Goal: Information Seeking & Learning: Learn about a topic

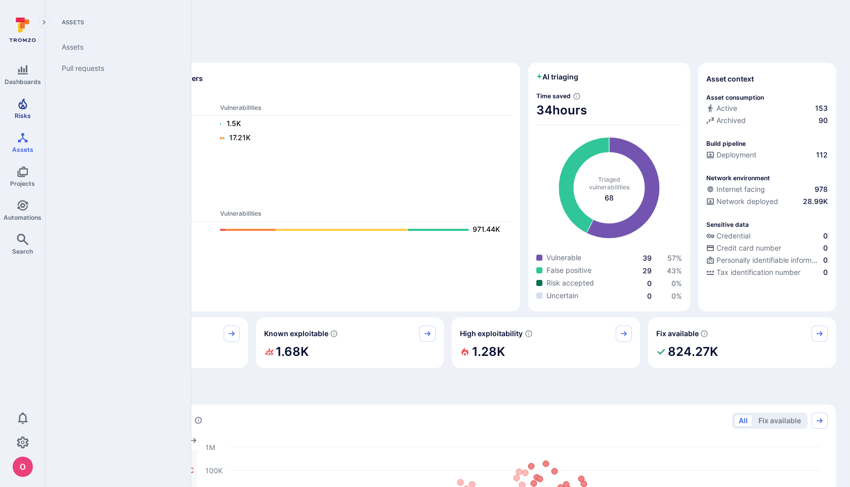
click at [22, 109] on link "Risks" at bounding box center [22, 109] width 45 height 30
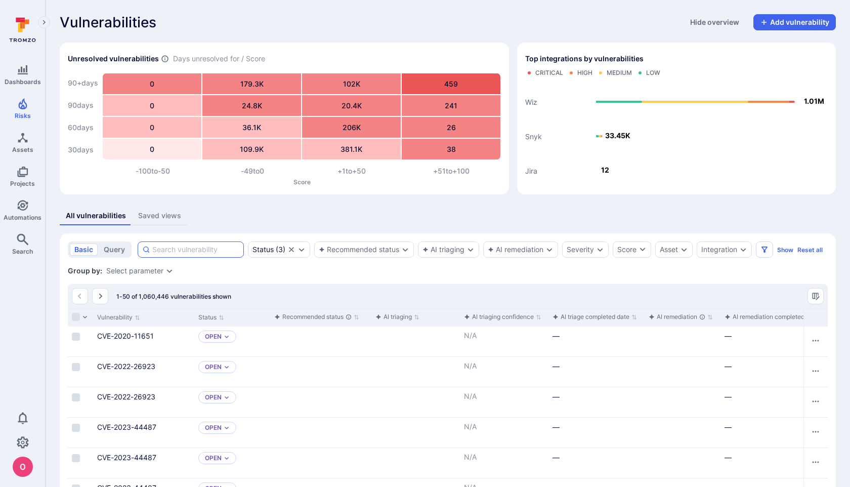
click at [202, 248] on input at bounding box center [195, 249] width 87 height 10
click at [718, 246] on div "Integration" at bounding box center [719, 249] width 36 height 8
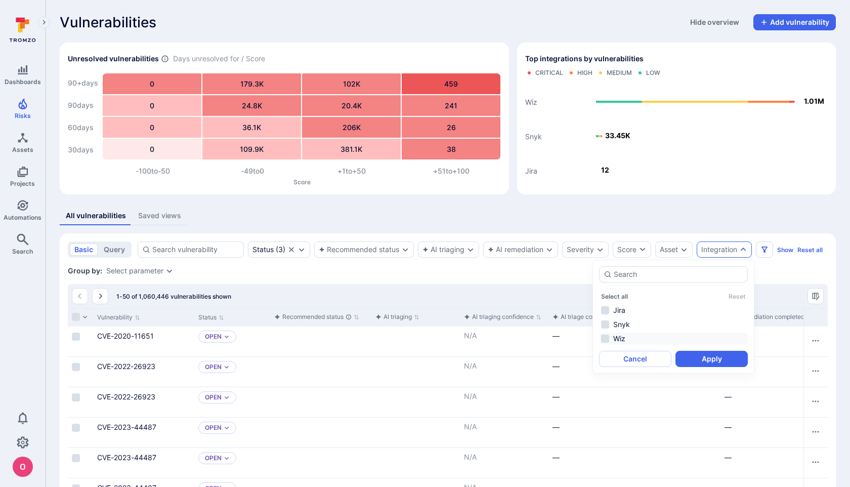
click at [605, 339] on li "Wiz" at bounding box center [673, 338] width 149 height 12
click at [709, 357] on button "Apply" at bounding box center [711, 358] width 72 height 16
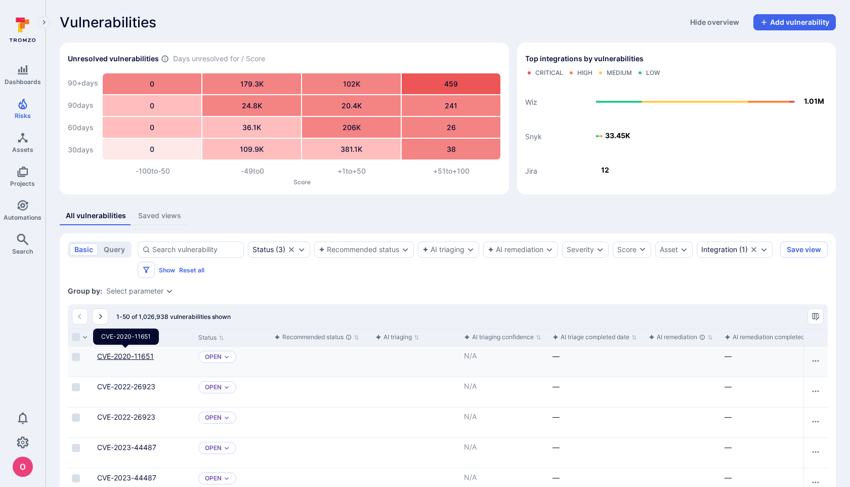
click at [135, 357] on link "CVE-2020-11651" at bounding box center [125, 356] width 57 height 9
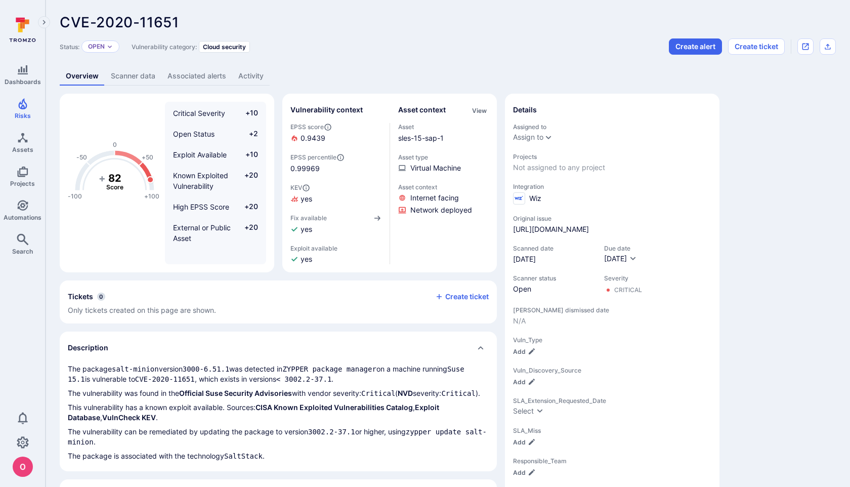
click at [135, 77] on link "Scanner data" at bounding box center [133, 76] width 57 height 19
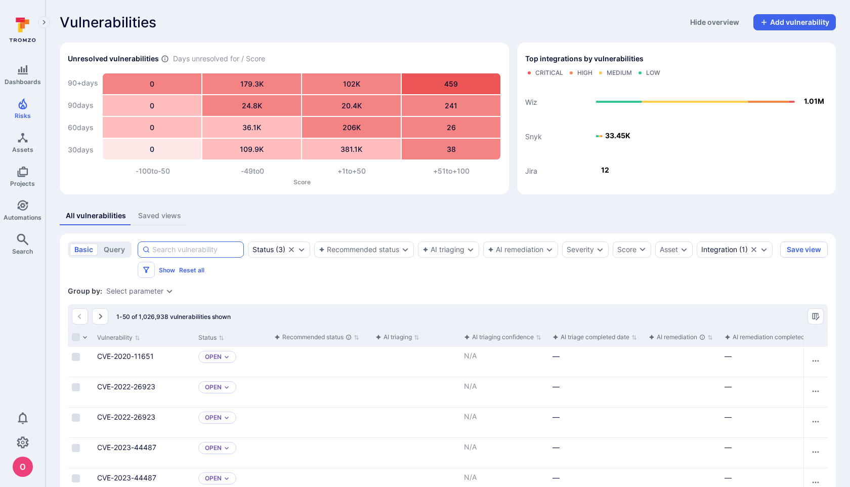
click at [201, 252] on input at bounding box center [195, 249] width 87 height 10
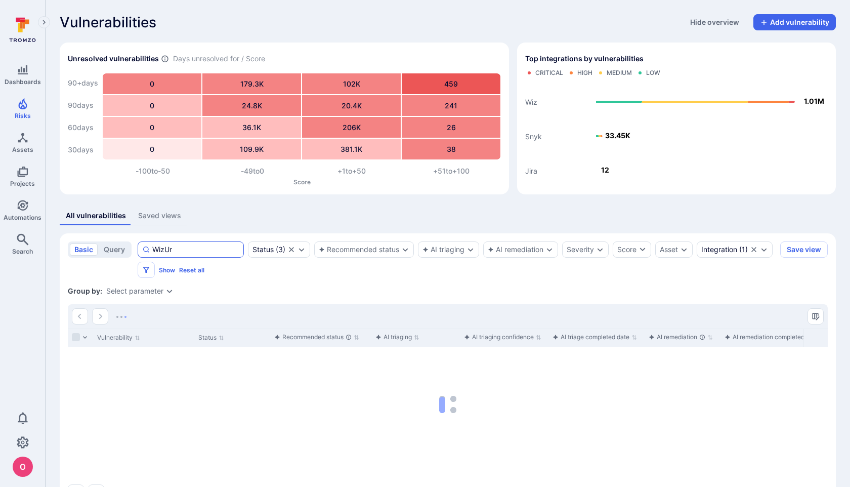
type input "WizUrl"
click at [116, 251] on button "query" at bounding box center [114, 249] width 30 height 12
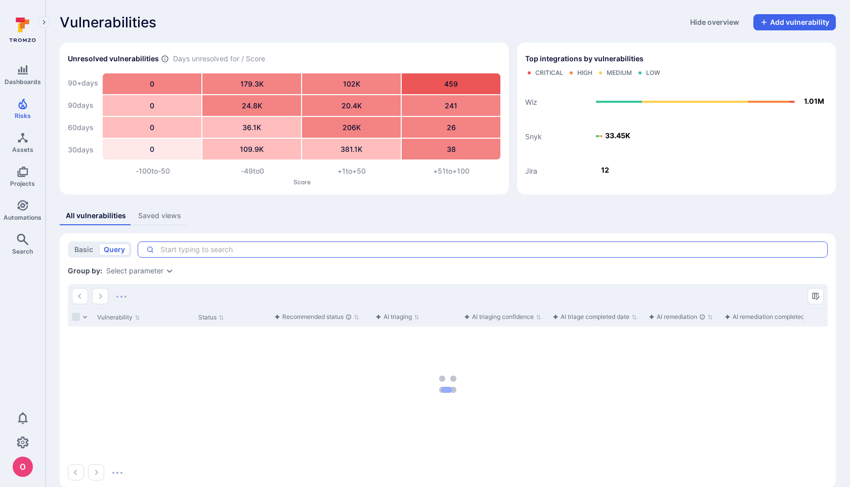
click at [184, 252] on textarea "Intelligence Graph search area" at bounding box center [486, 249] width 665 height 10
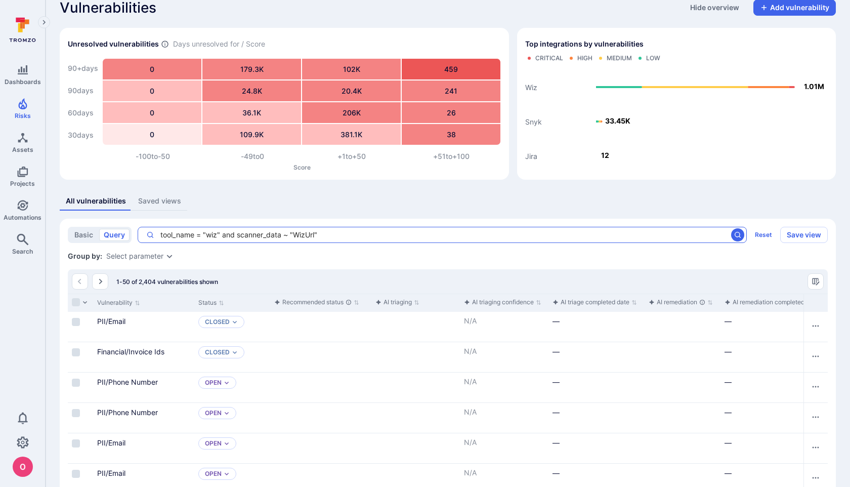
scroll to position [19, 0]
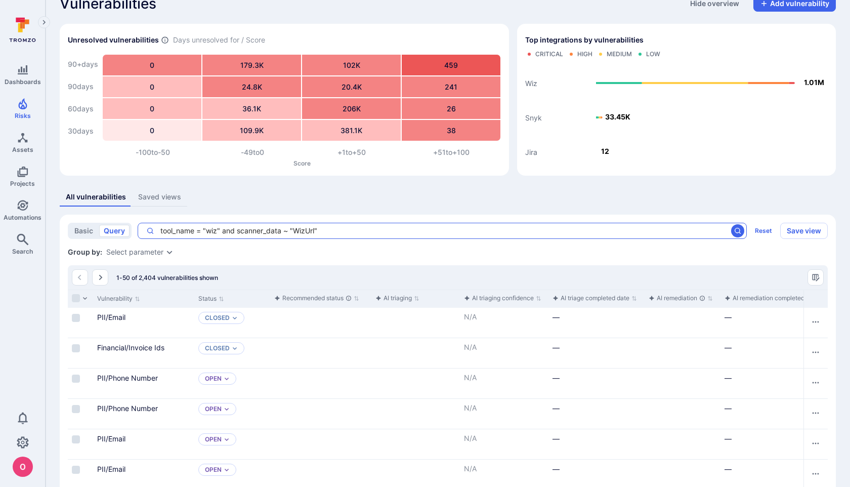
type textarea "tool_name = "wiz" and scanner_data ~ "WizUrl""
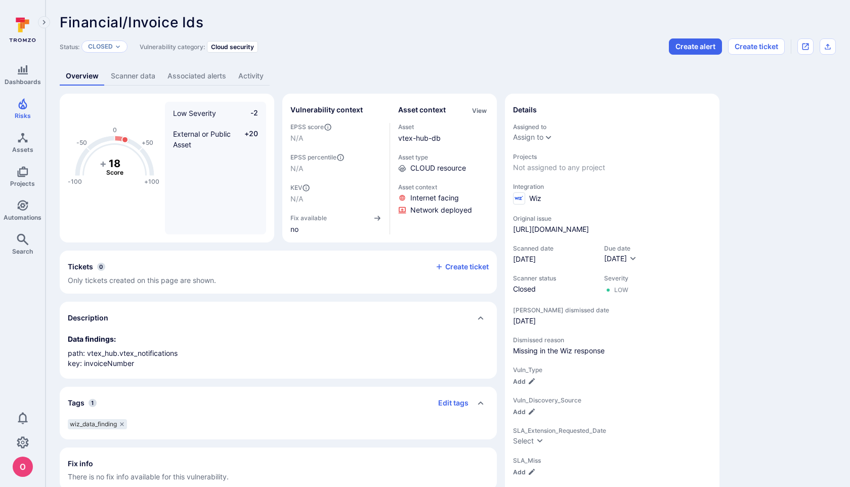
click at [132, 71] on link "Scanner data" at bounding box center [133, 76] width 57 height 19
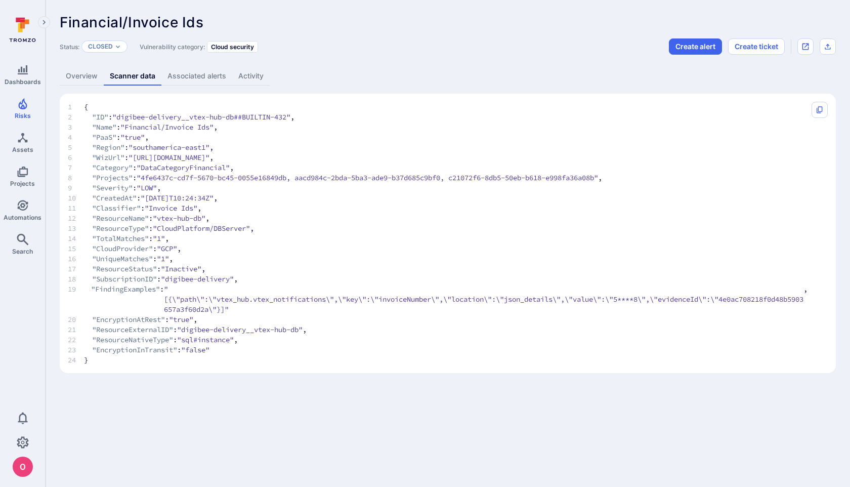
drag, startPoint x: 663, startPoint y: 158, endPoint x: 138, endPoint y: 153, distance: 524.5
click at [138, 153] on span ""https://app.wiz.io/data-findings#~(groupBy~'none~filters~()~entity~(~'637c44b1…" at bounding box center [168, 157] width 81 height 10
copy span "https://app.wiz.io/data-findings#~(groupBy~'none~filters~()~entity~(~'637c44b1-…"
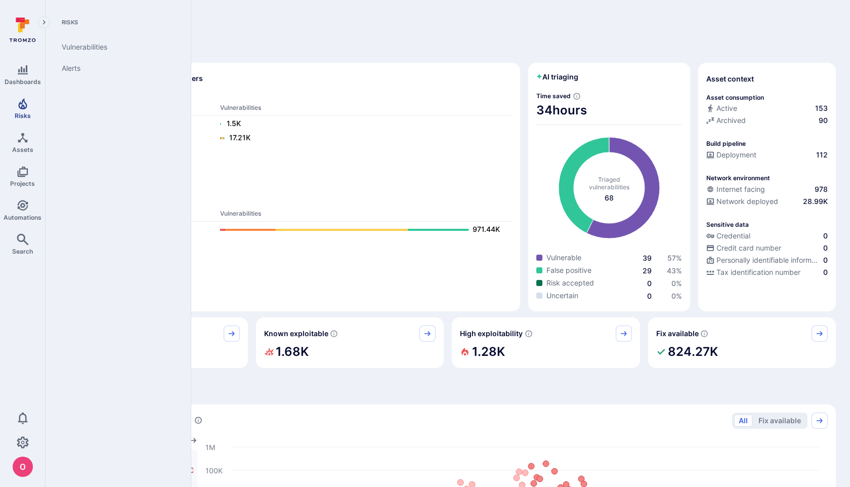
click at [22, 105] on icon "Risks" at bounding box center [23, 104] width 12 height 12
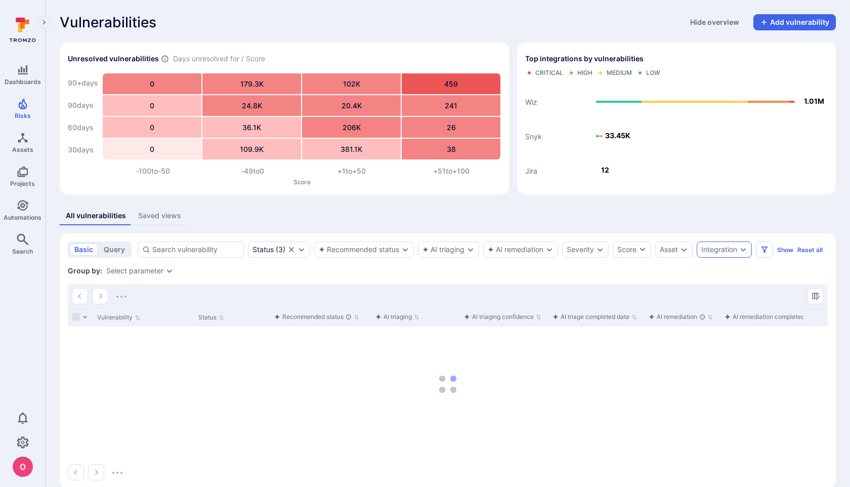
click at [710, 248] on div "Integration" at bounding box center [719, 249] width 36 height 8
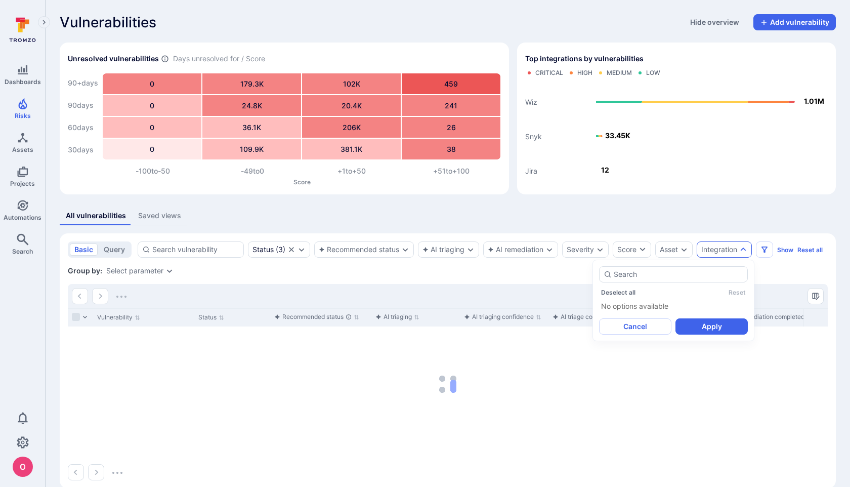
click at [564, 270] on div "Group by: Select parameter" at bounding box center [448, 271] width 760 height 10
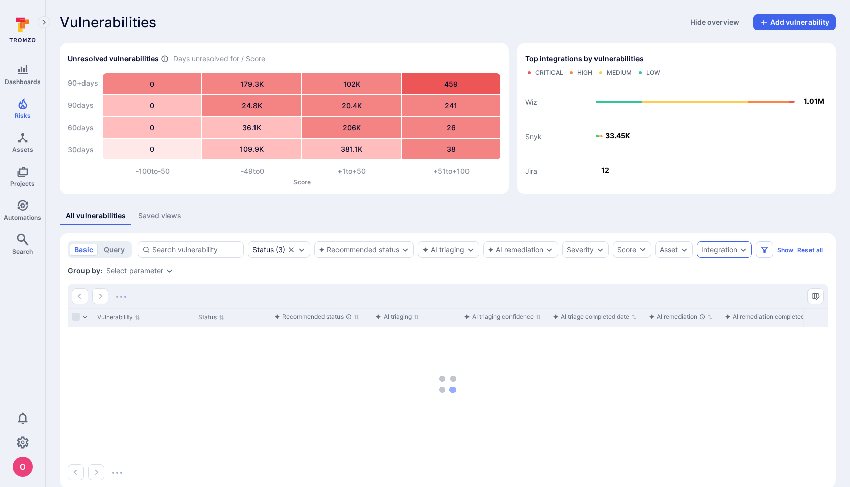
click at [740, 251] on div "Integration" at bounding box center [723, 249] width 55 height 16
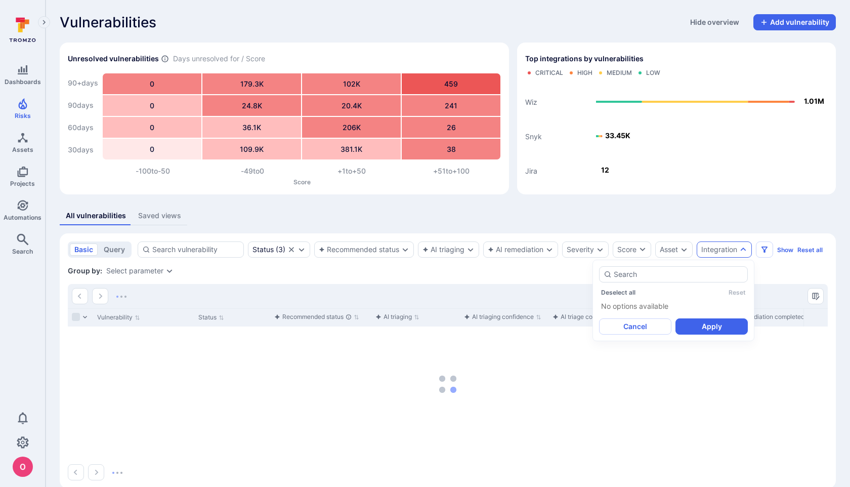
click at [779, 272] on div "Group by: Select parameter" at bounding box center [448, 271] width 760 height 10
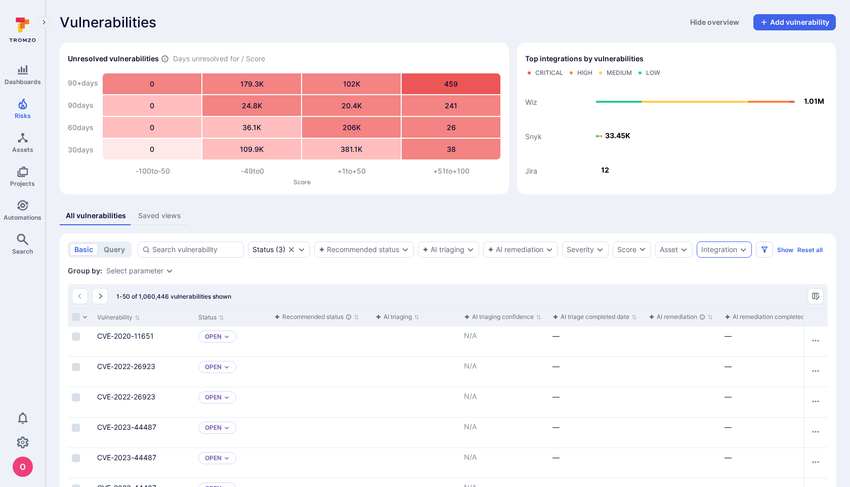
click at [741, 252] on icon "Expand dropdown" at bounding box center [743, 249] width 8 height 8
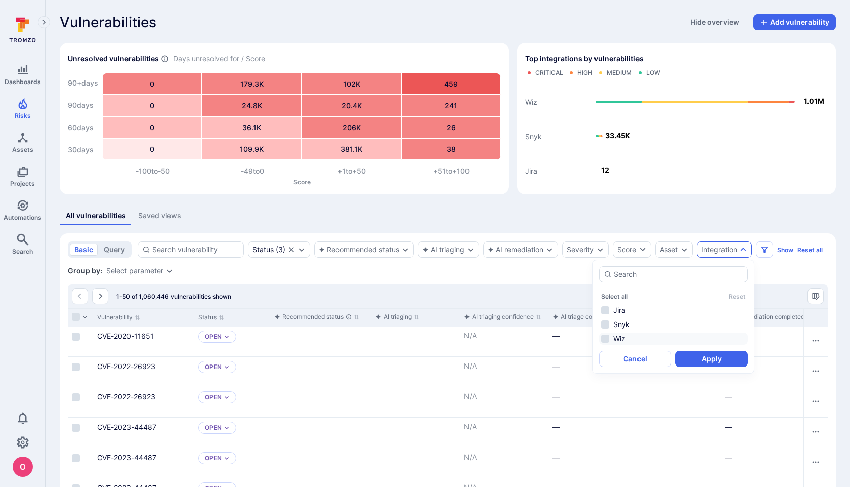
click at [604, 341] on li "Wiz" at bounding box center [673, 338] width 149 height 12
click at [711, 362] on button "Apply" at bounding box center [711, 358] width 72 height 16
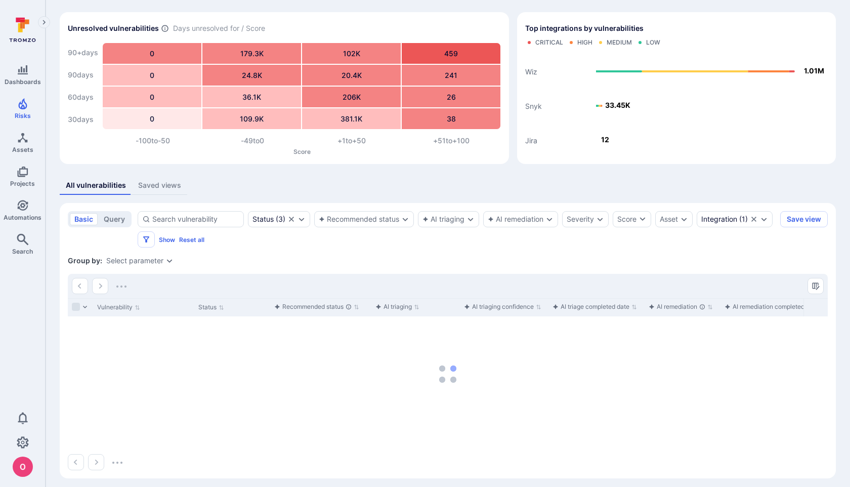
scroll to position [36, 0]
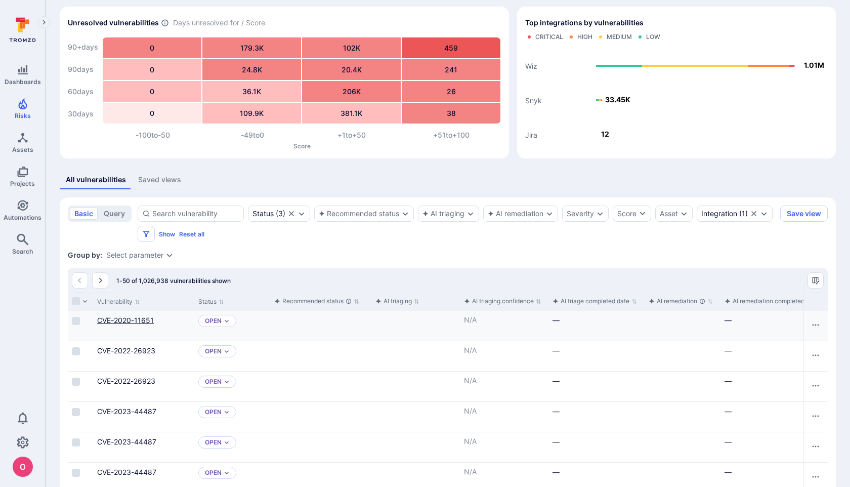
click at [129, 318] on link "CVE-2020-11651" at bounding box center [125, 320] width 57 height 9
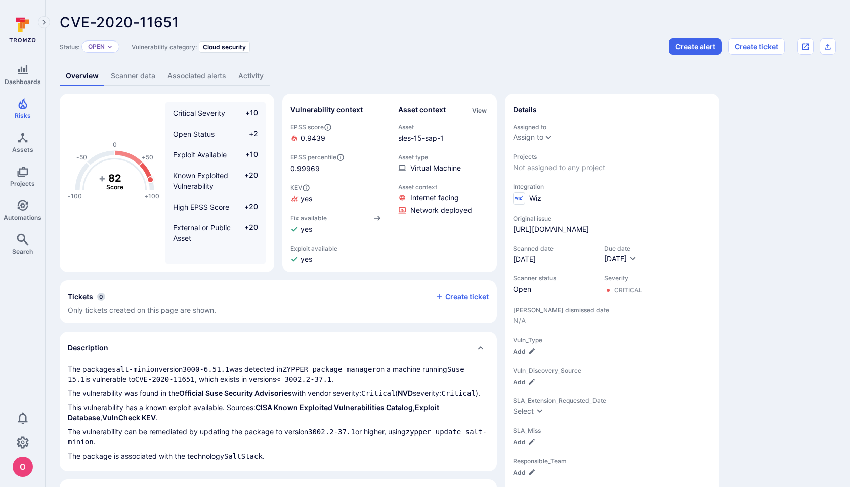
click at [138, 79] on link "Scanner data" at bounding box center [133, 76] width 57 height 19
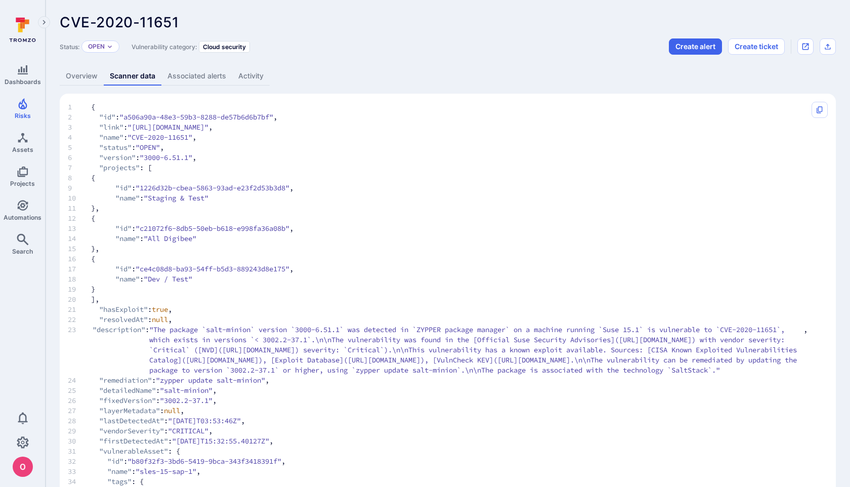
click at [316, 165] on span "7 "projects" : [" at bounding box center [437, 167] width 739 height 10
